Goal: Transaction & Acquisition: Purchase product/service

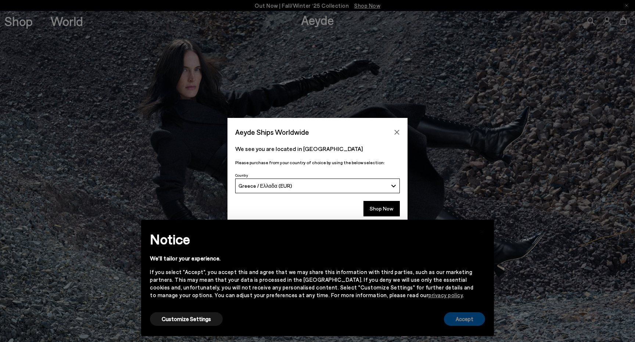
click at [468, 319] on button "Accept" at bounding box center [464, 319] width 41 height 14
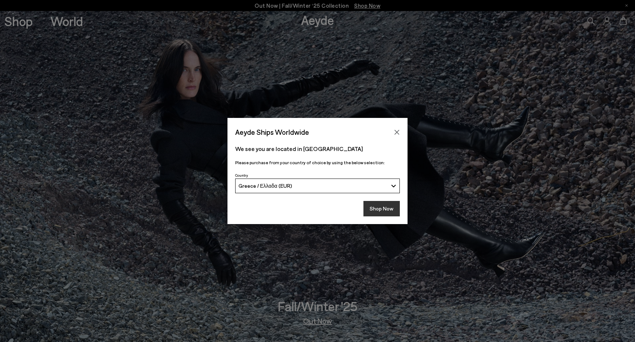
click at [385, 208] on button "Shop Now" at bounding box center [381, 208] width 36 height 15
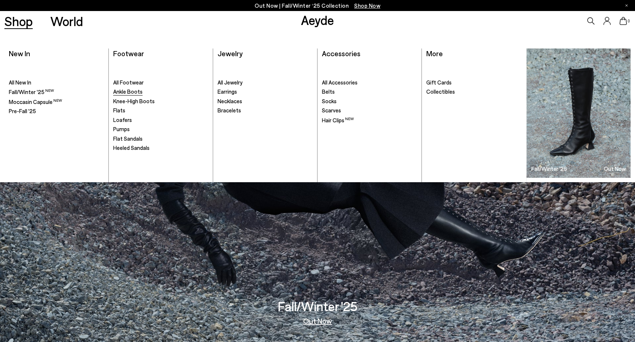
click at [132, 90] on span "Ankle Boots" at bounding box center [127, 91] width 29 height 7
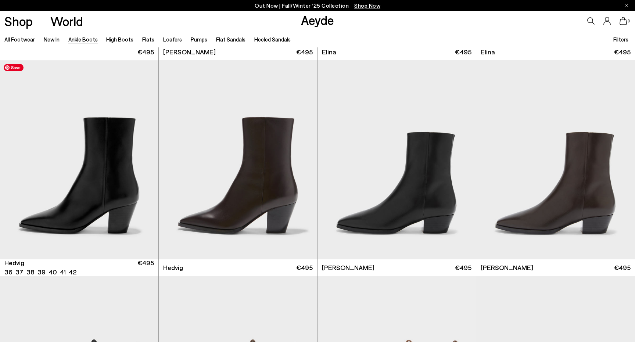
scroll to position [204, 0]
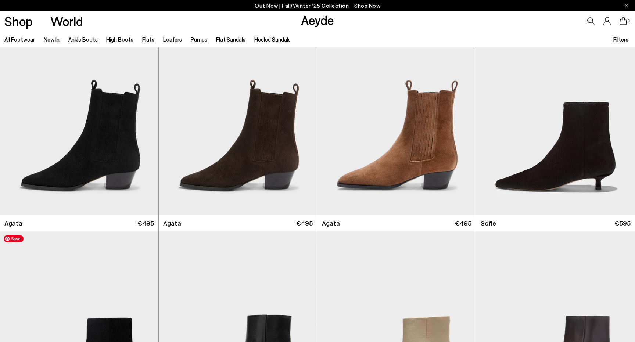
scroll to position [437, 0]
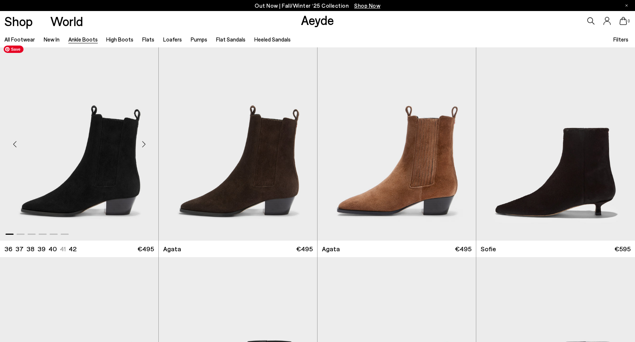
click at [106, 167] on img "1 / 6" at bounding box center [79, 141] width 158 height 199
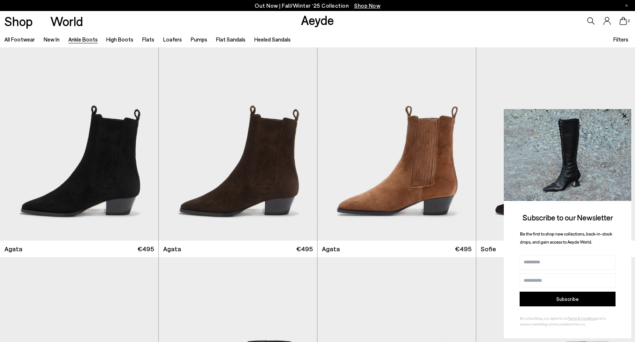
click at [541, 265] on input "Name" at bounding box center [567, 262] width 96 height 15
type input "******"
type input "**********"
click at [567, 298] on button "Subscribe" at bounding box center [567, 299] width 96 height 15
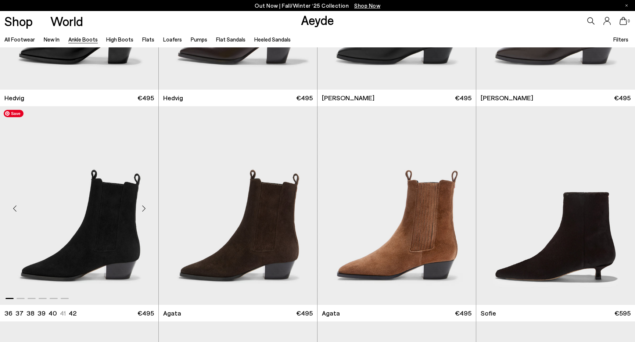
scroll to position [376, 0]
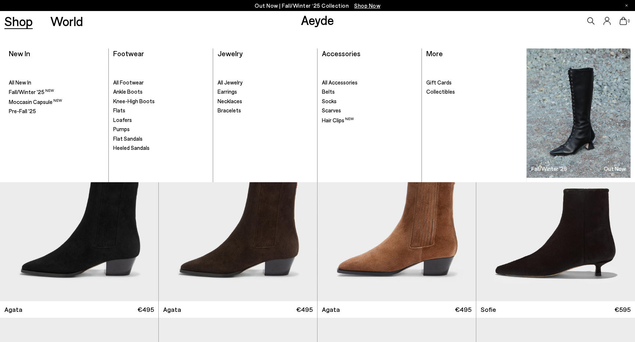
click at [25, 21] on link "Shop" at bounding box center [18, 21] width 28 height 13
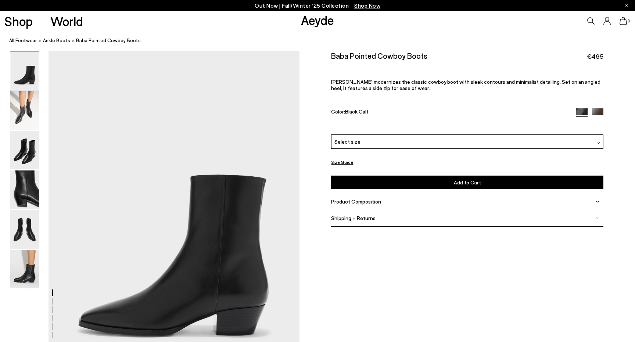
click at [530, 48] on nav "All Footwear ankle boots Baba Pointed Cowboy Boots" at bounding box center [322, 41] width 626 height 20
click at [25, 114] on img at bounding box center [24, 110] width 29 height 39
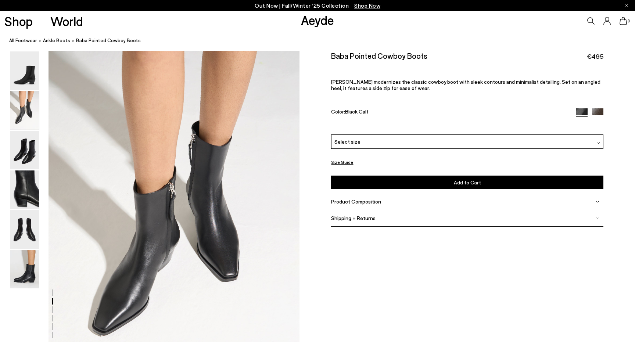
scroll to position [336, 0]
click at [29, 137] on img at bounding box center [24, 150] width 29 height 39
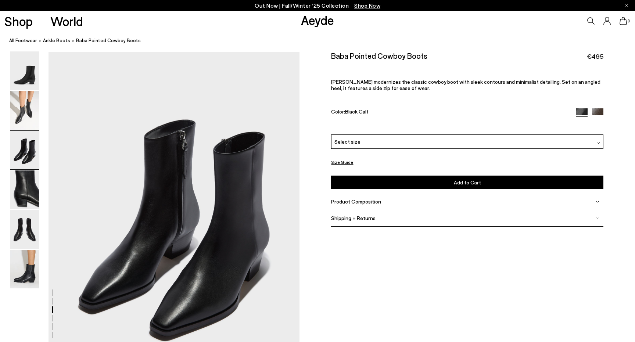
scroll to position [672, 0]
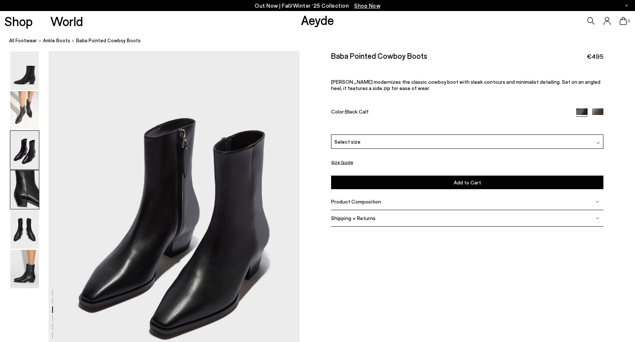
click at [25, 174] on img at bounding box center [24, 189] width 29 height 39
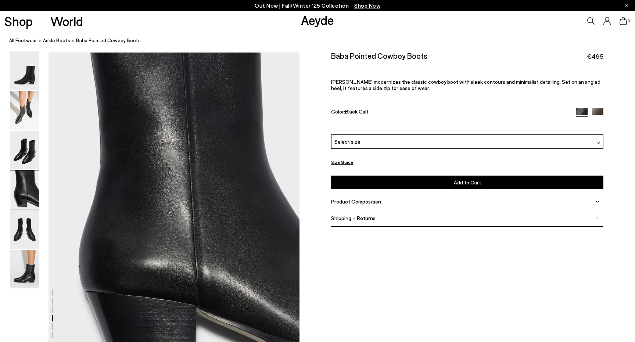
scroll to position [1008, 0]
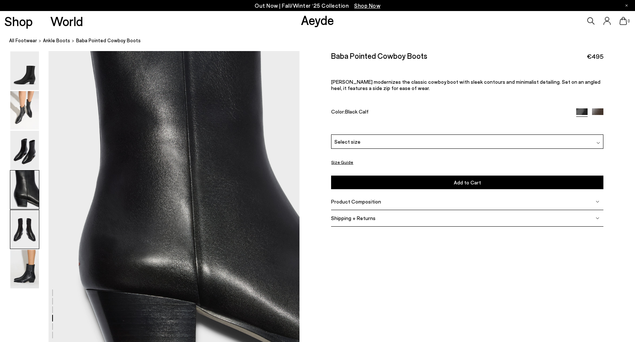
click at [25, 213] on img at bounding box center [24, 229] width 29 height 39
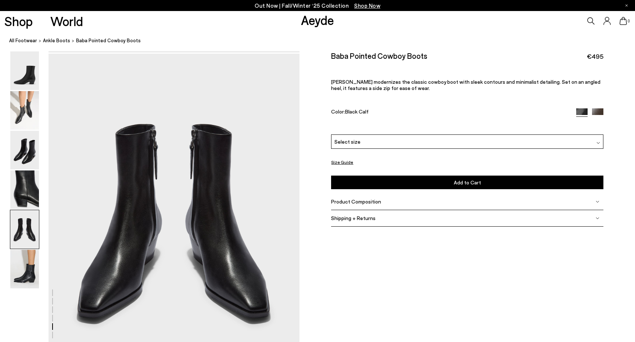
scroll to position [1343, 0]
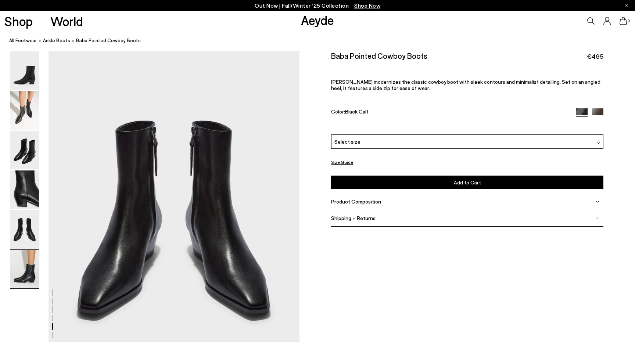
click at [28, 265] on img at bounding box center [24, 269] width 29 height 39
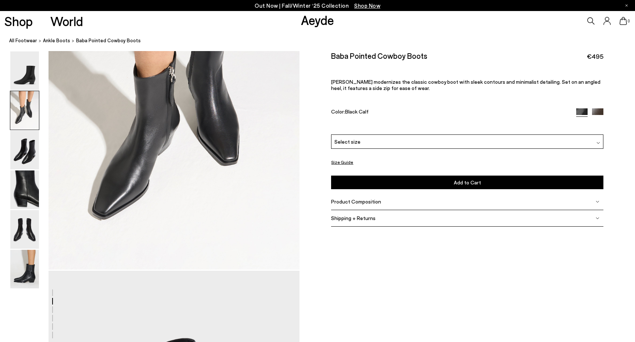
scroll to position [539, 0]
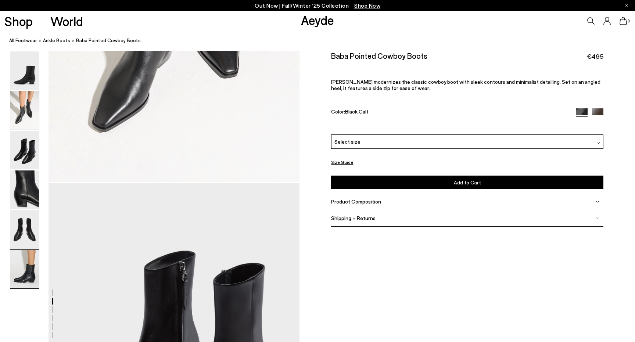
click at [25, 271] on img at bounding box center [24, 269] width 29 height 39
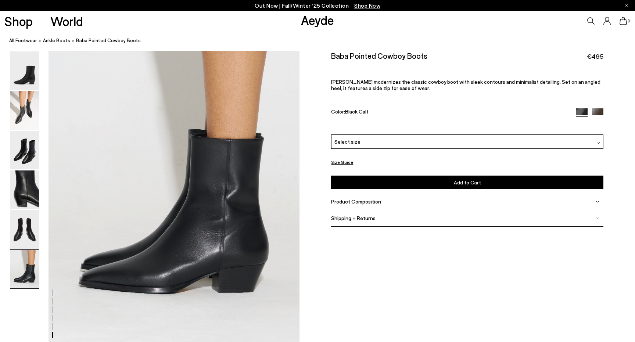
scroll to position [1730, 0]
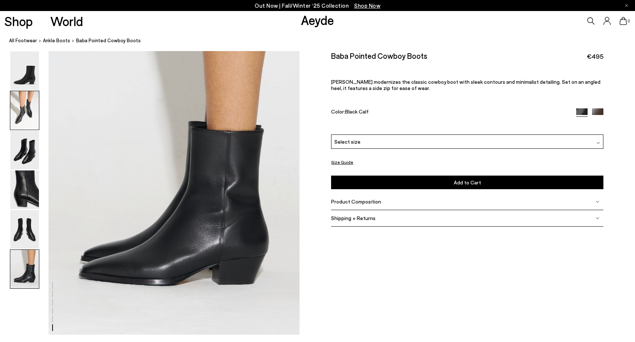
click at [23, 104] on img at bounding box center [24, 110] width 29 height 39
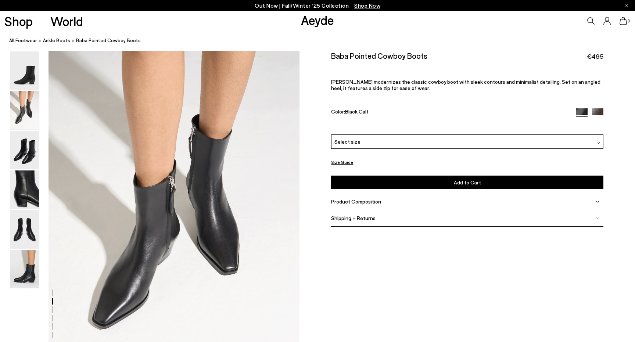
scroll to position [336, 0]
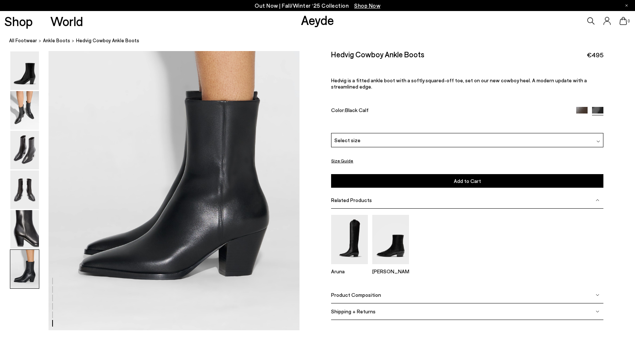
scroll to position [1735, 0]
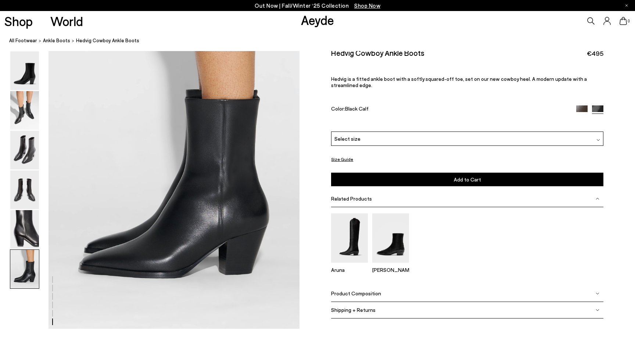
click at [377, 299] on div "Product Composition" at bounding box center [467, 293] width 272 height 17
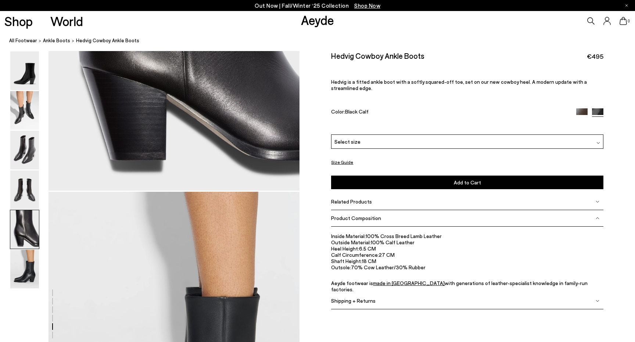
scroll to position [1537, 0]
click at [26, 114] on img at bounding box center [24, 110] width 29 height 39
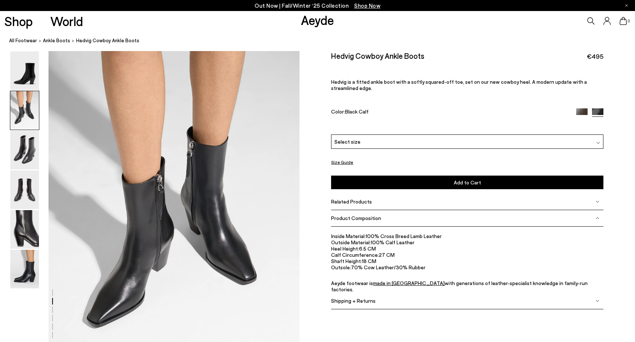
scroll to position [336, 0]
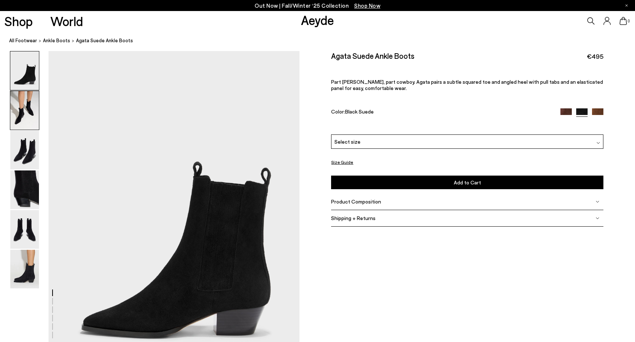
click at [19, 117] on img at bounding box center [24, 110] width 29 height 39
click at [418, 205] on div "Product Composition" at bounding box center [467, 202] width 272 height 17
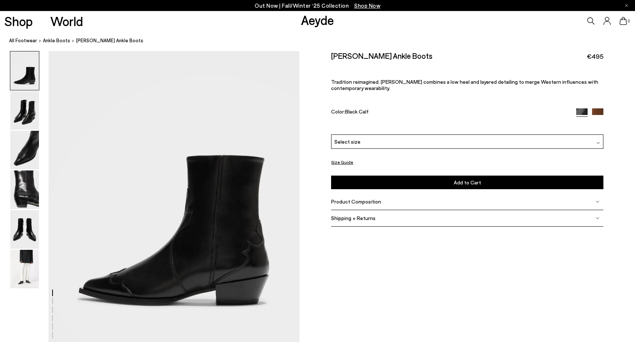
scroll to position [36, 0]
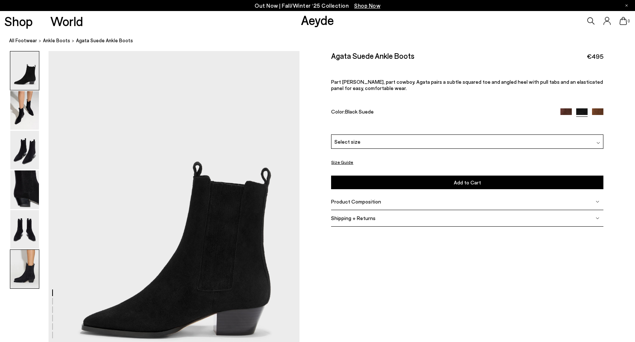
click at [31, 264] on img at bounding box center [24, 269] width 29 height 39
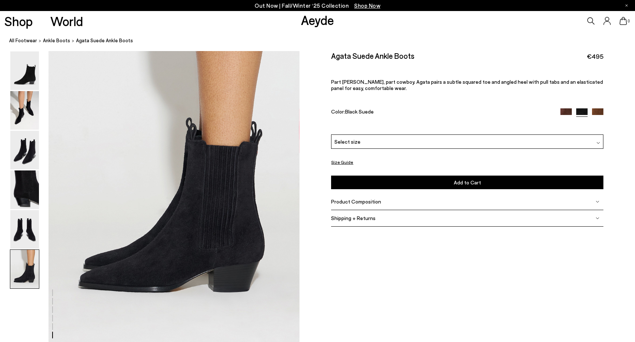
scroll to position [1730, 0]
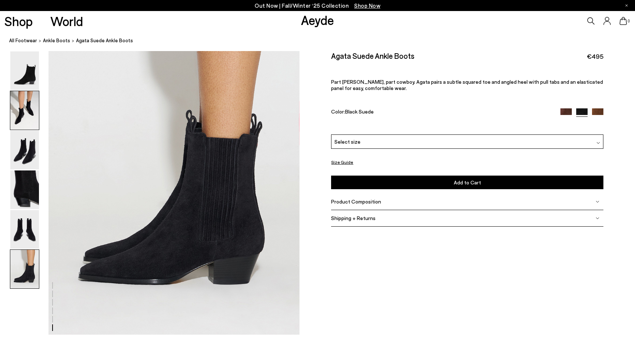
click at [26, 122] on img at bounding box center [24, 110] width 29 height 39
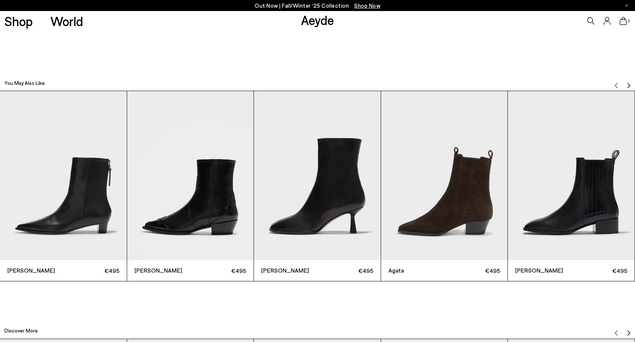
scroll to position [2033, 0]
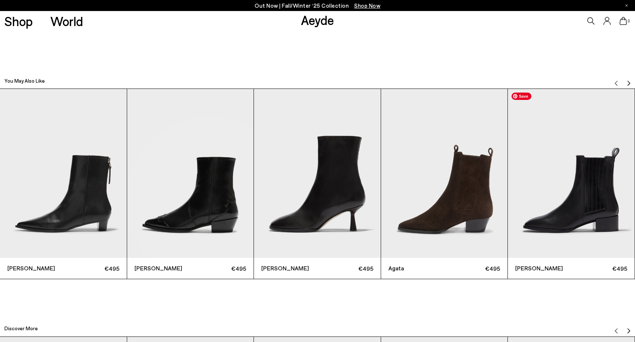
click at [584, 190] on img "5 / 12" at bounding box center [571, 173] width 127 height 169
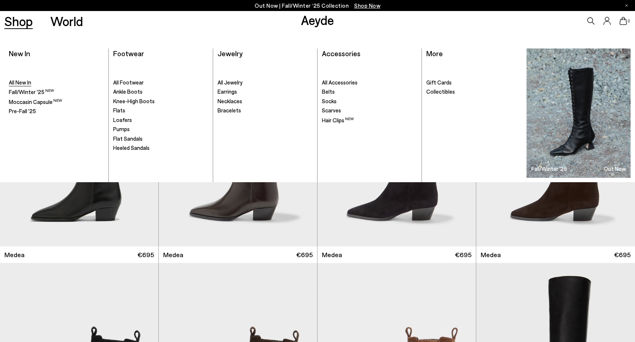
click at [22, 83] on span "All New In" at bounding box center [20, 82] width 22 height 7
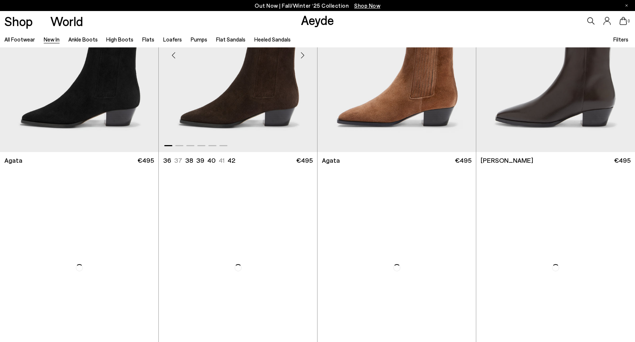
scroll to position [310, 0]
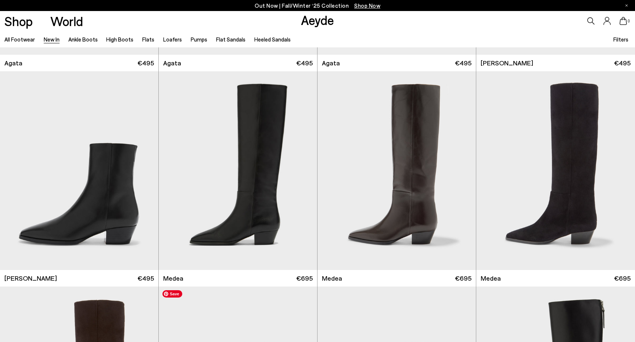
scroll to position [407, 0]
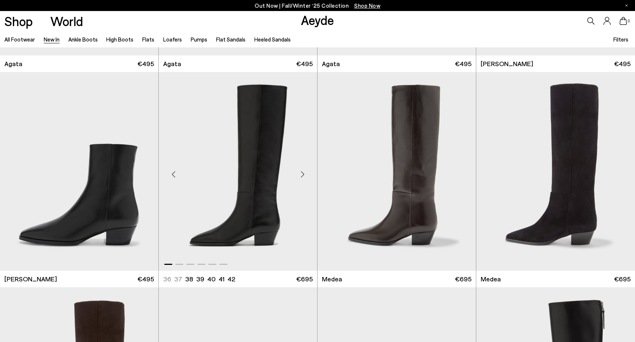
click at [305, 173] on div "Next slide" at bounding box center [302, 174] width 22 height 22
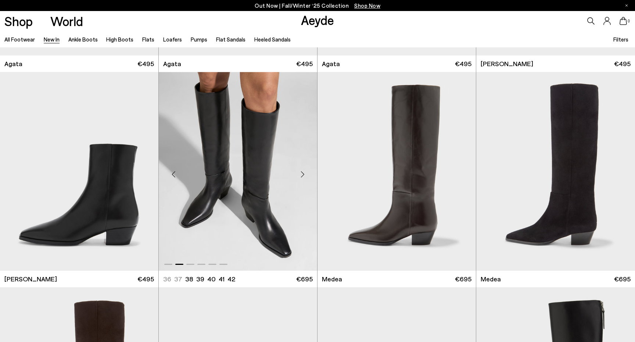
click at [305, 173] on div "Next slide" at bounding box center [302, 174] width 22 height 22
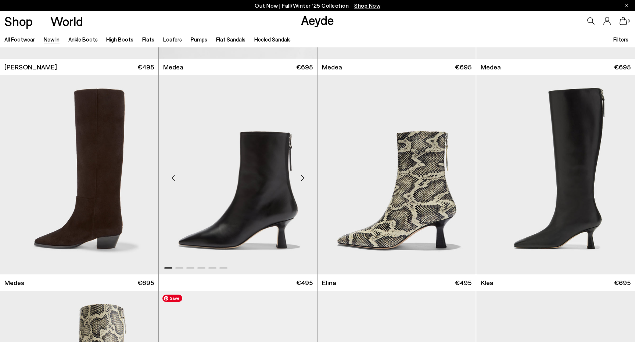
scroll to position [620, 0]
